Goal: Communication & Community: Answer question/provide support

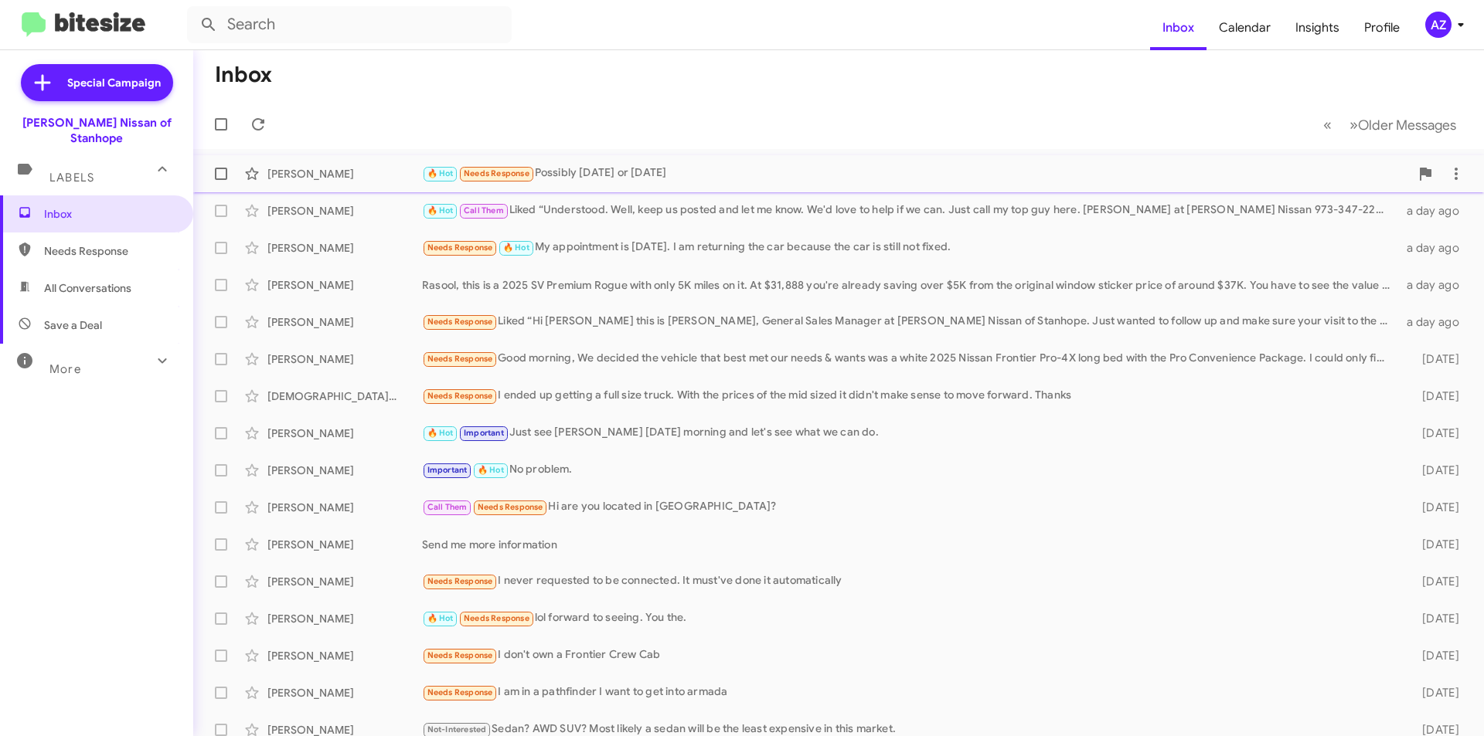
click at [362, 168] on div "[PERSON_NAME]" at bounding box center [344, 173] width 155 height 15
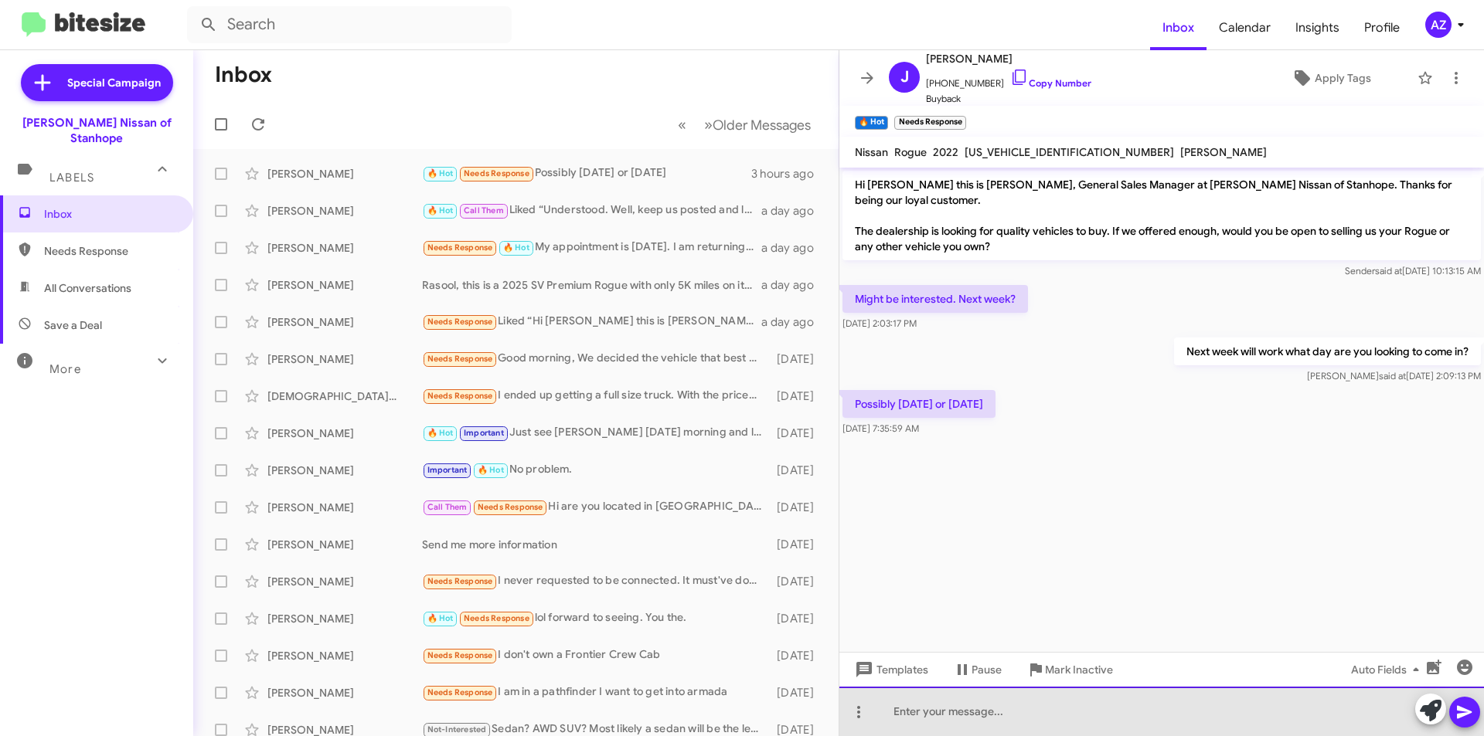
click at [1038, 723] on div at bounding box center [1161, 711] width 644 height 49
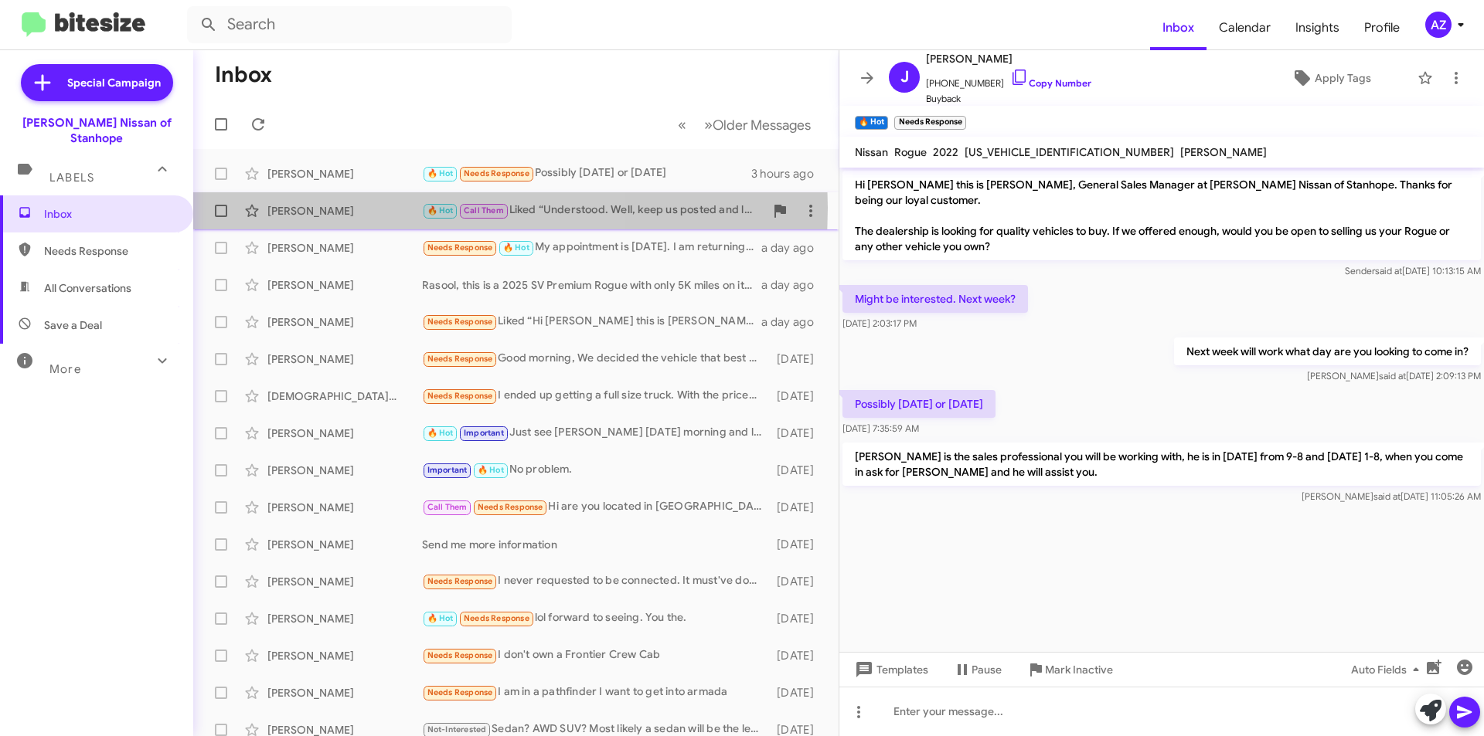
click at [333, 208] on div "[PERSON_NAME]" at bounding box center [344, 210] width 155 height 15
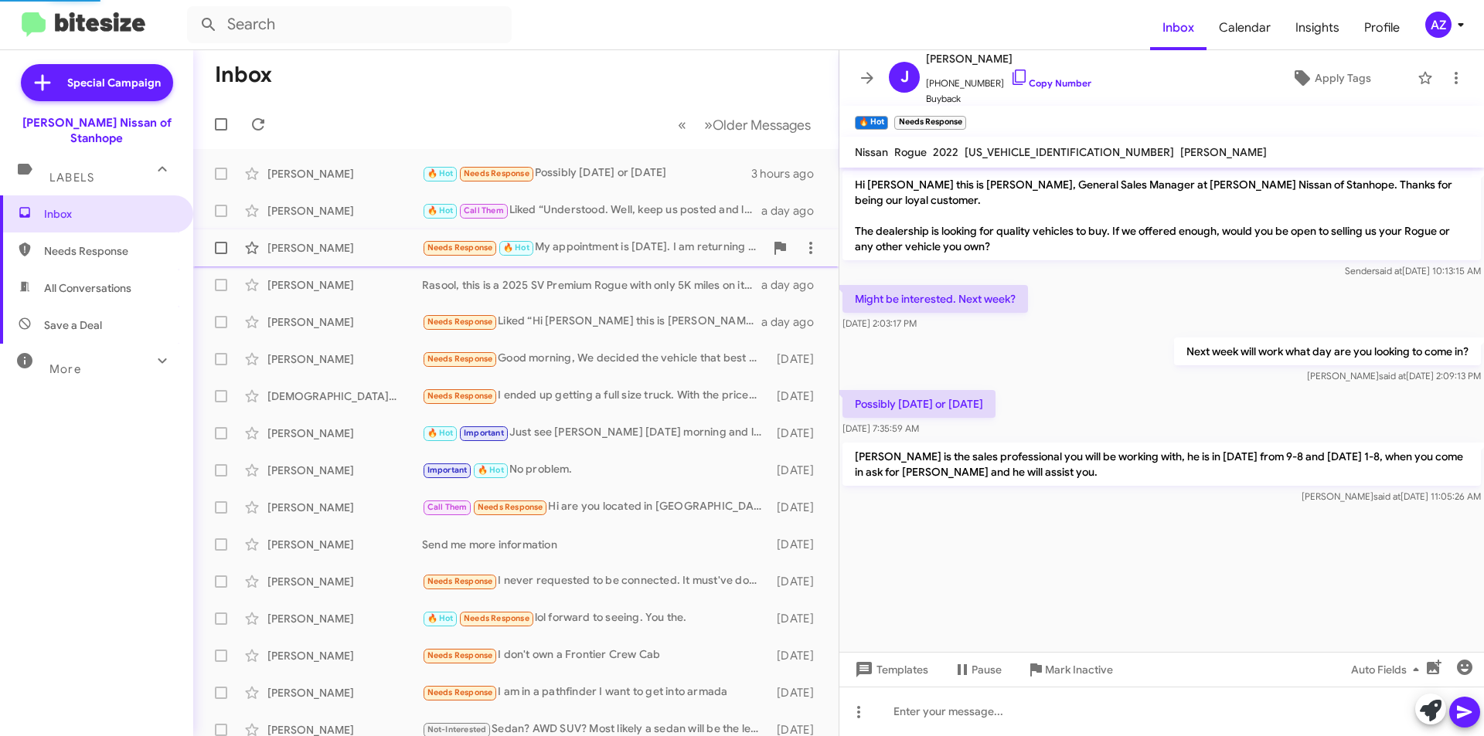
scroll to position [60, 0]
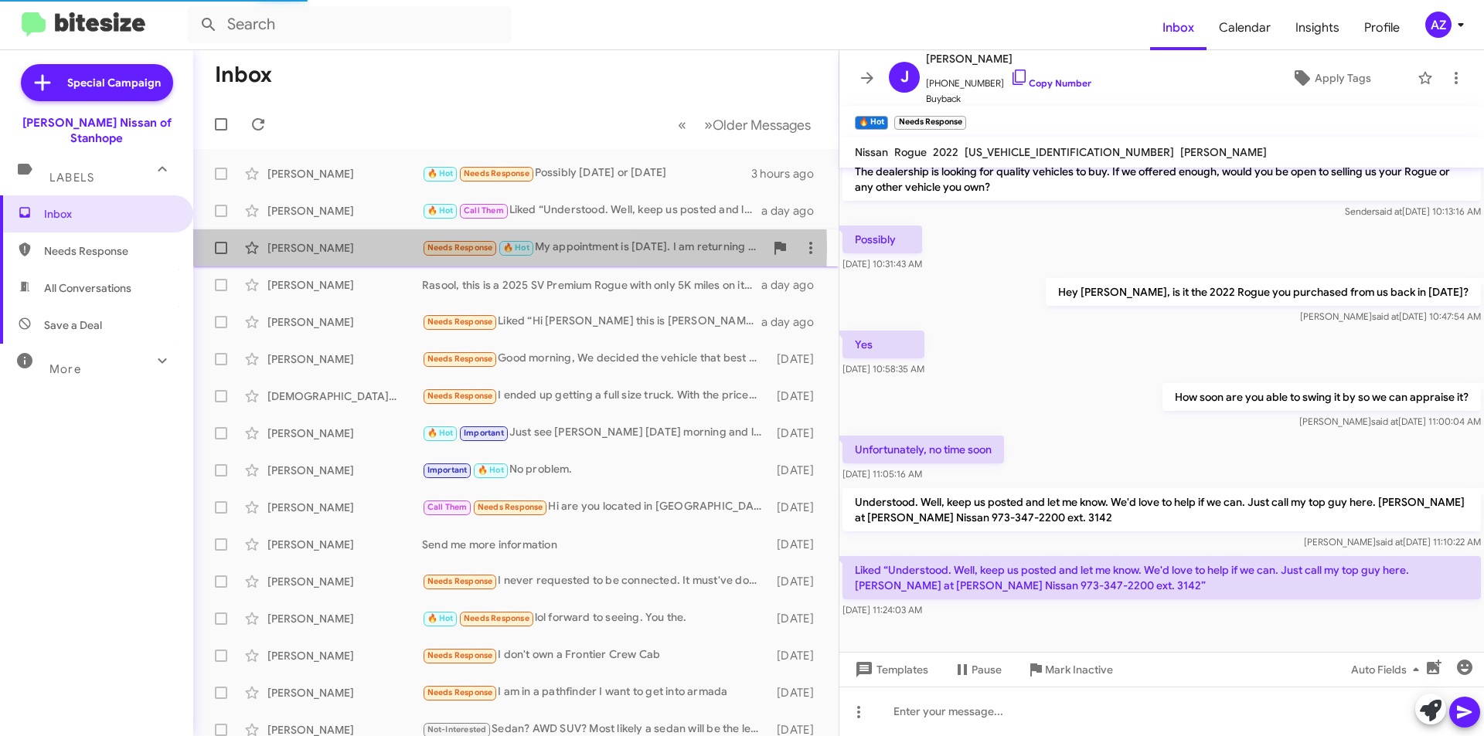
click at [338, 248] on div "[PERSON_NAME]" at bounding box center [344, 247] width 155 height 15
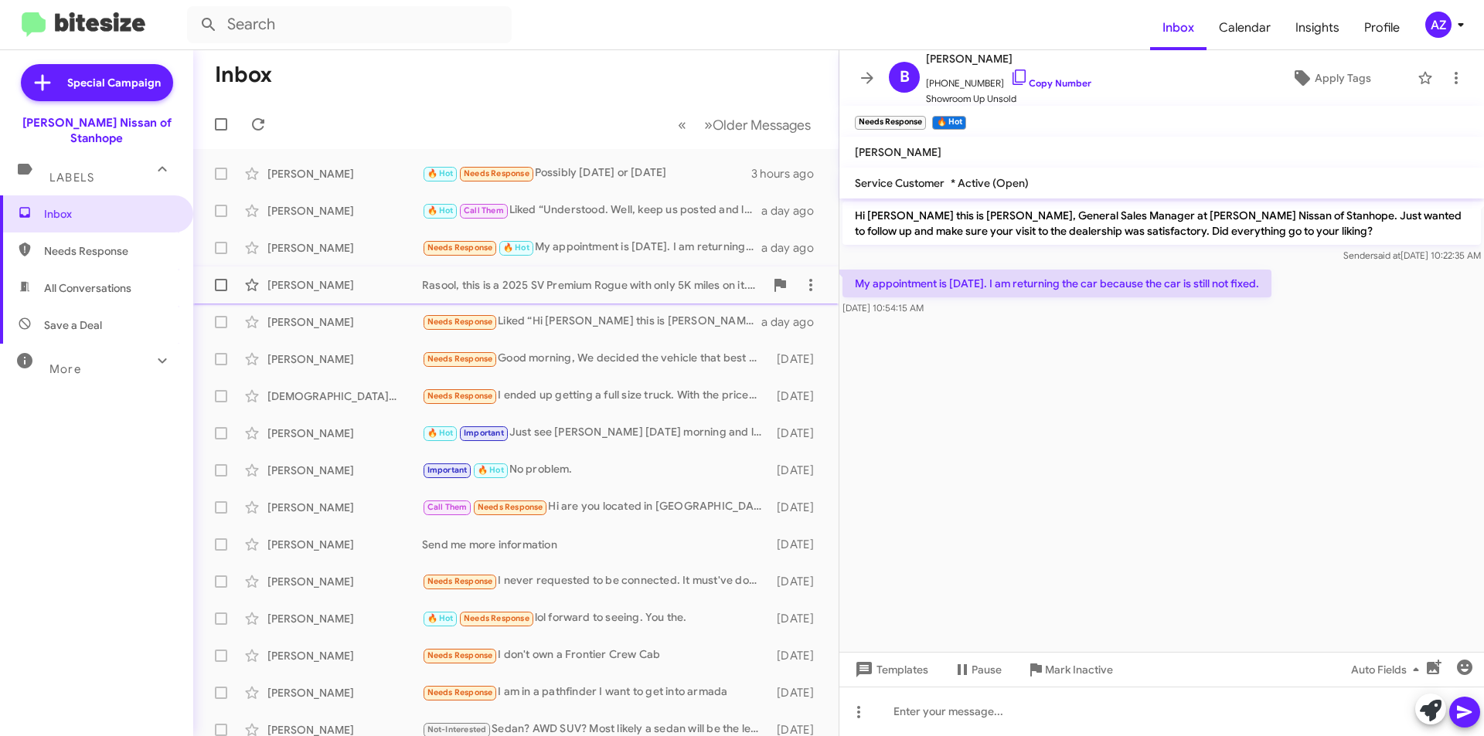
click at [351, 284] on div "[PERSON_NAME]" at bounding box center [344, 284] width 155 height 15
